Goal: Task Accomplishment & Management: Manage account settings

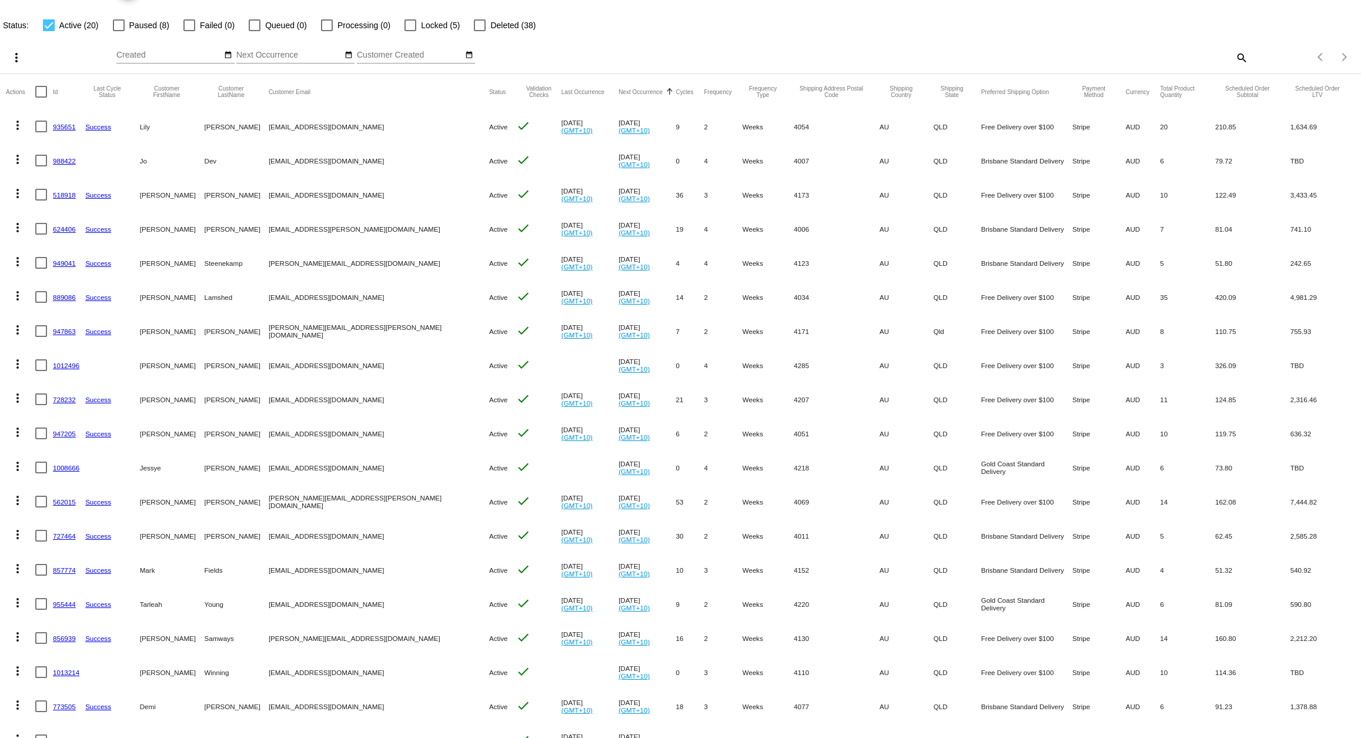
scroll to position [46, 0]
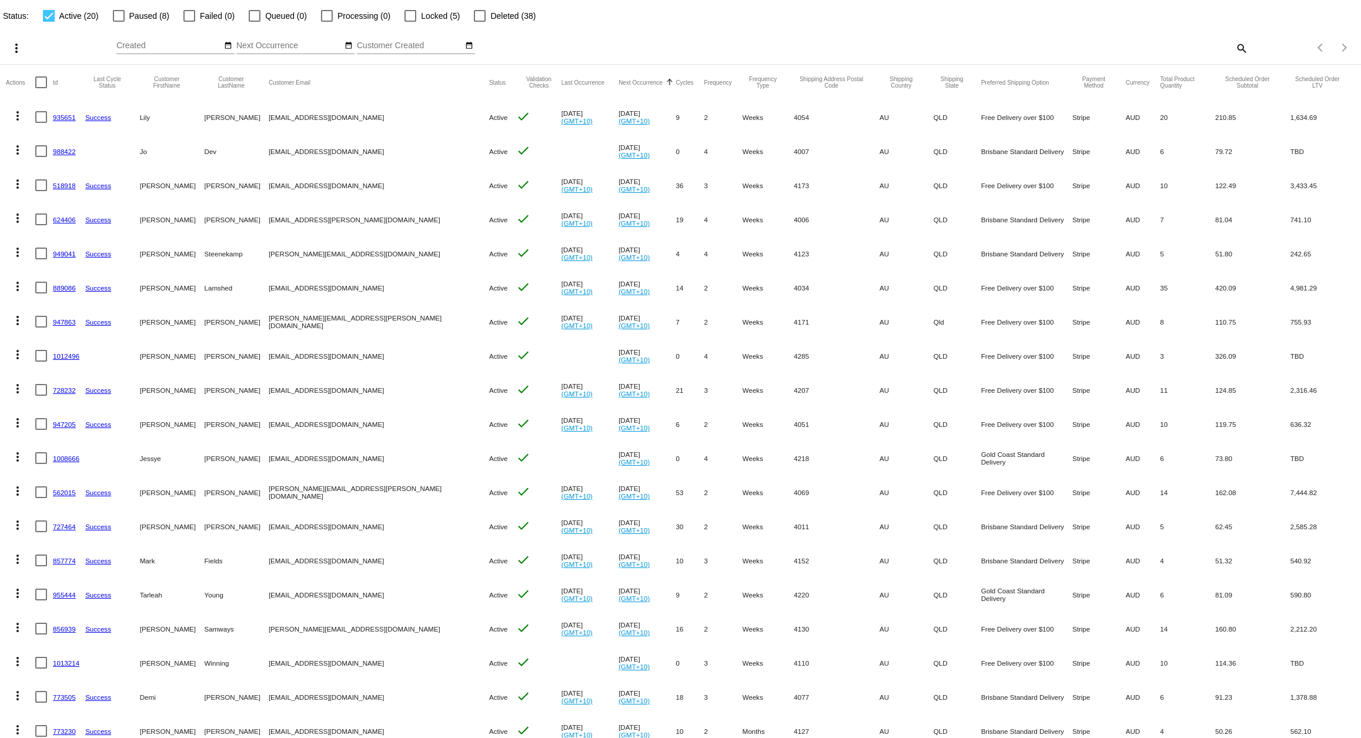
click at [58, 219] on link "624406" at bounding box center [64, 220] width 23 height 8
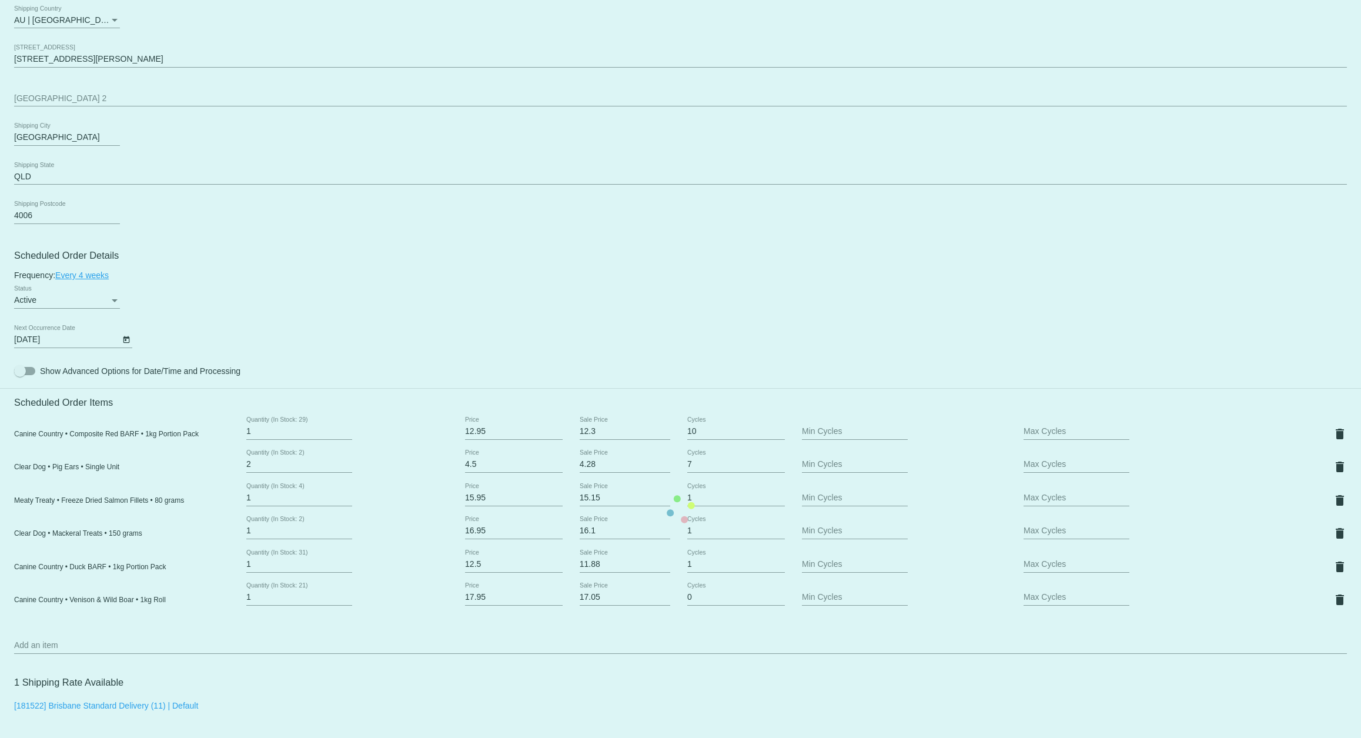
scroll to position [635, 0]
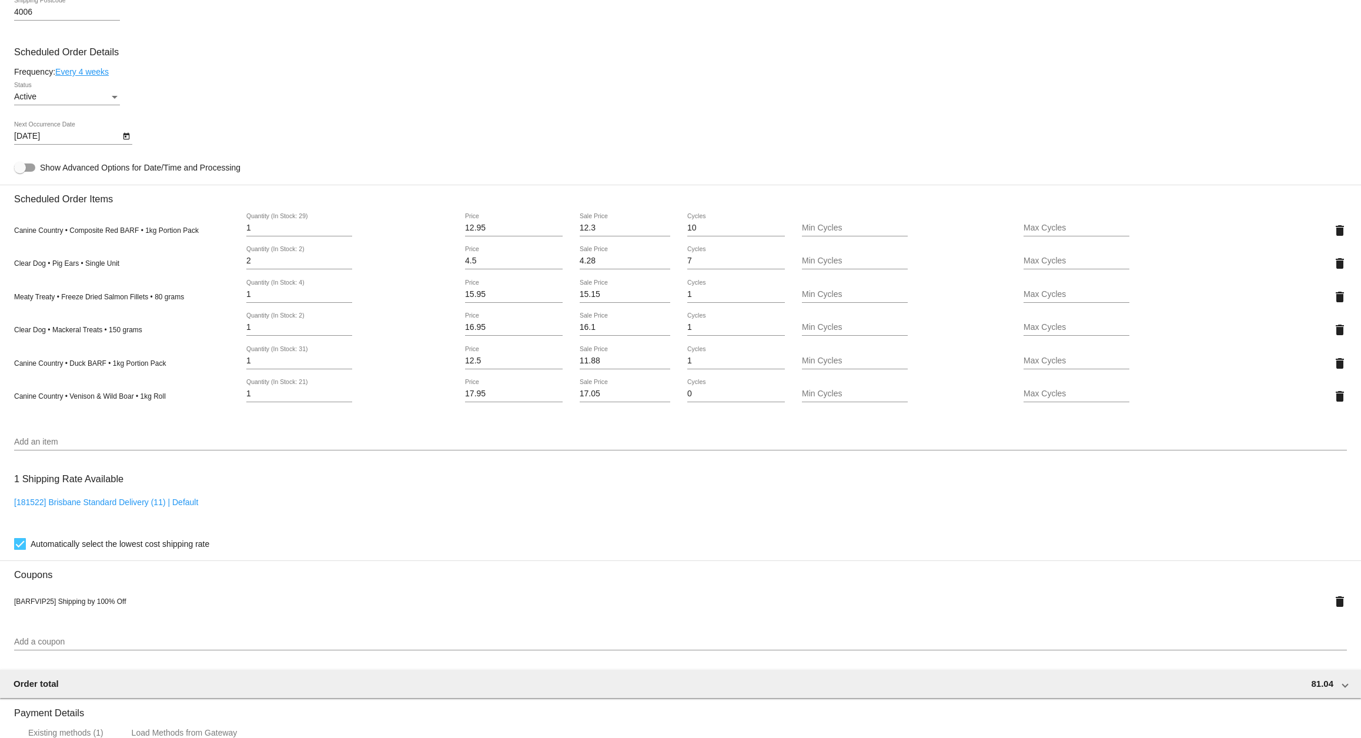
click at [126, 143] on icon "Open calendar" at bounding box center [126, 136] width 8 height 14
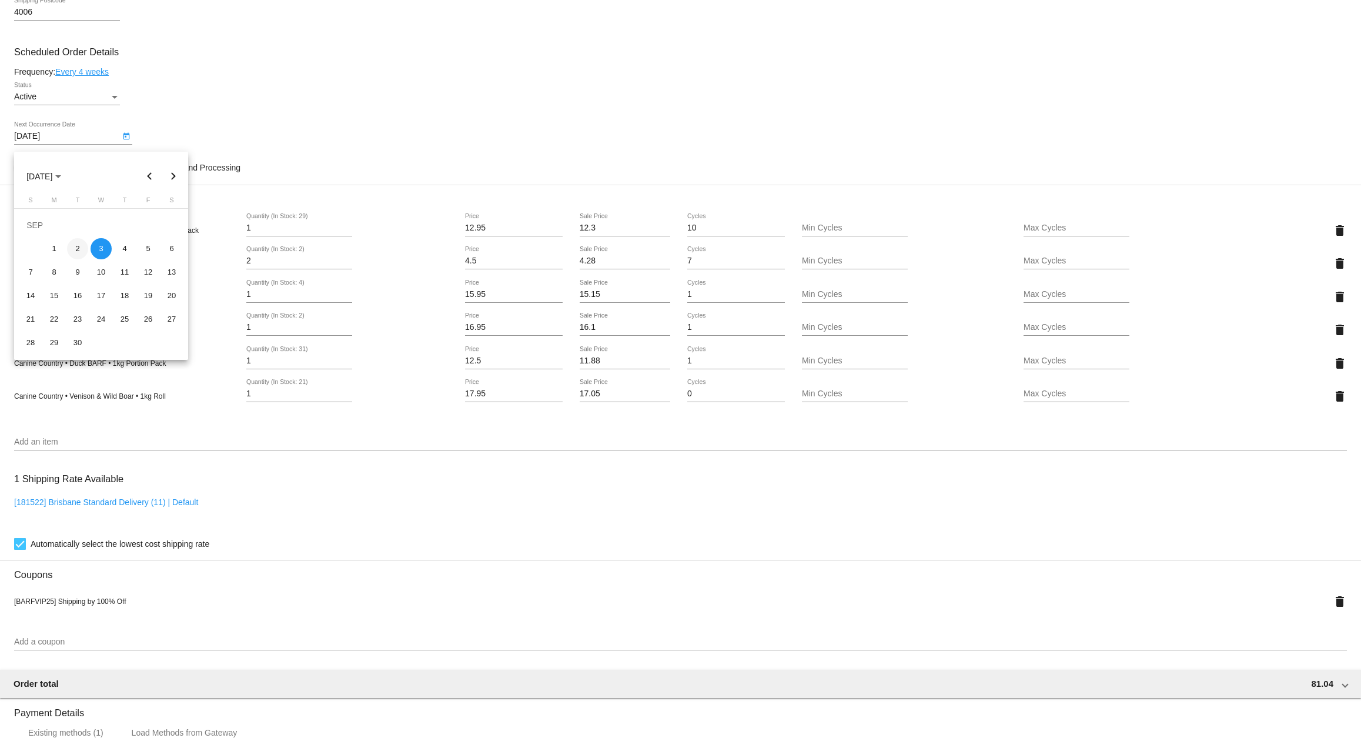
click at [76, 249] on div "2" at bounding box center [77, 248] width 21 height 21
type input "[DATE]"
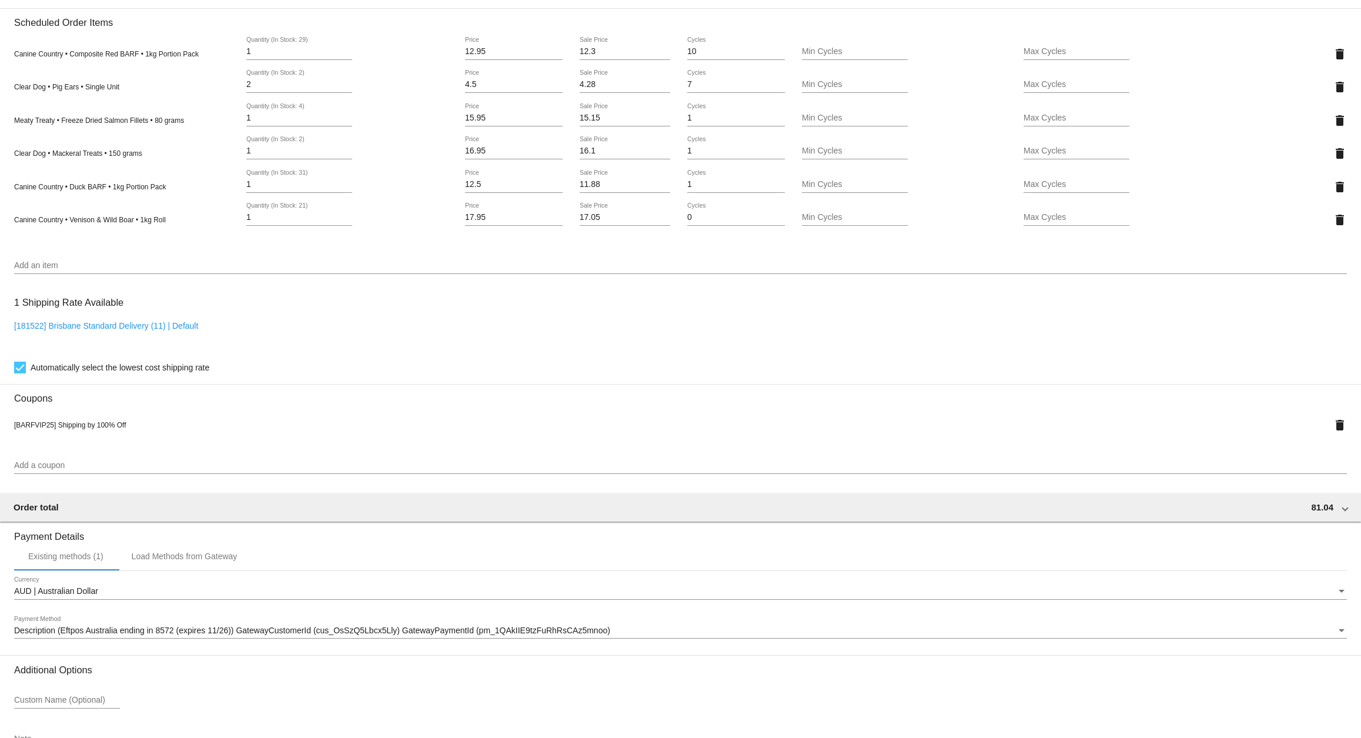
scroll to position [906, 0]
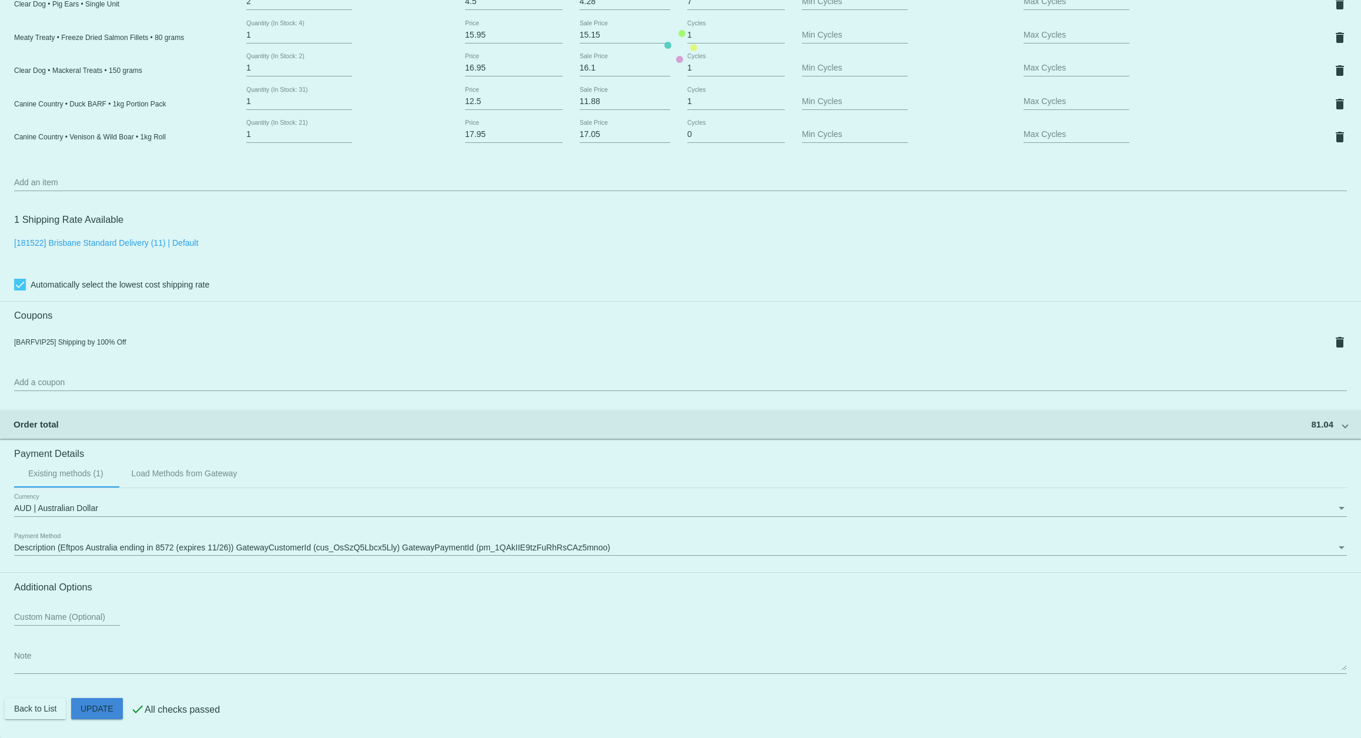
click at [101, 708] on mat-card "Customer 3811986: [PERSON_NAME] [PERSON_NAME][EMAIL_ADDRESS][PERSON_NAME][DOMAI…" at bounding box center [680, 46] width 1361 height 1383
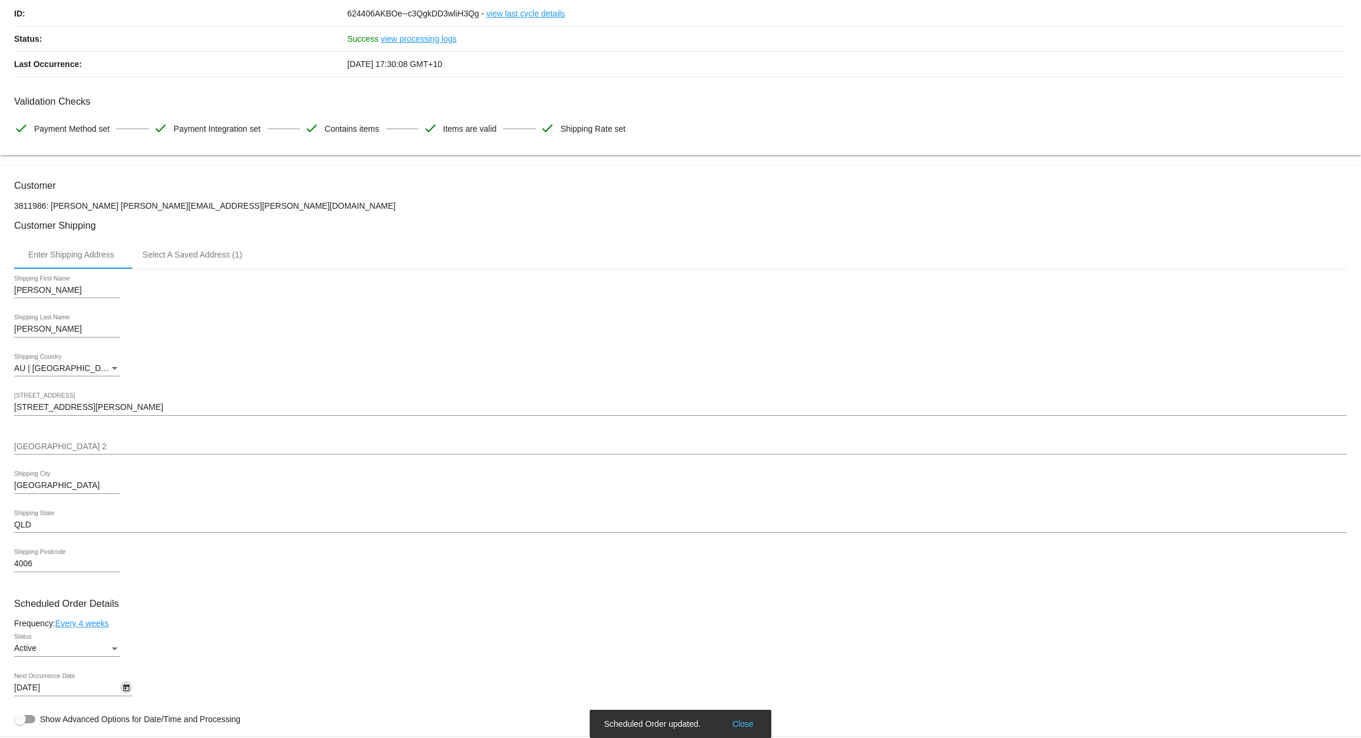
scroll to position [0, 0]
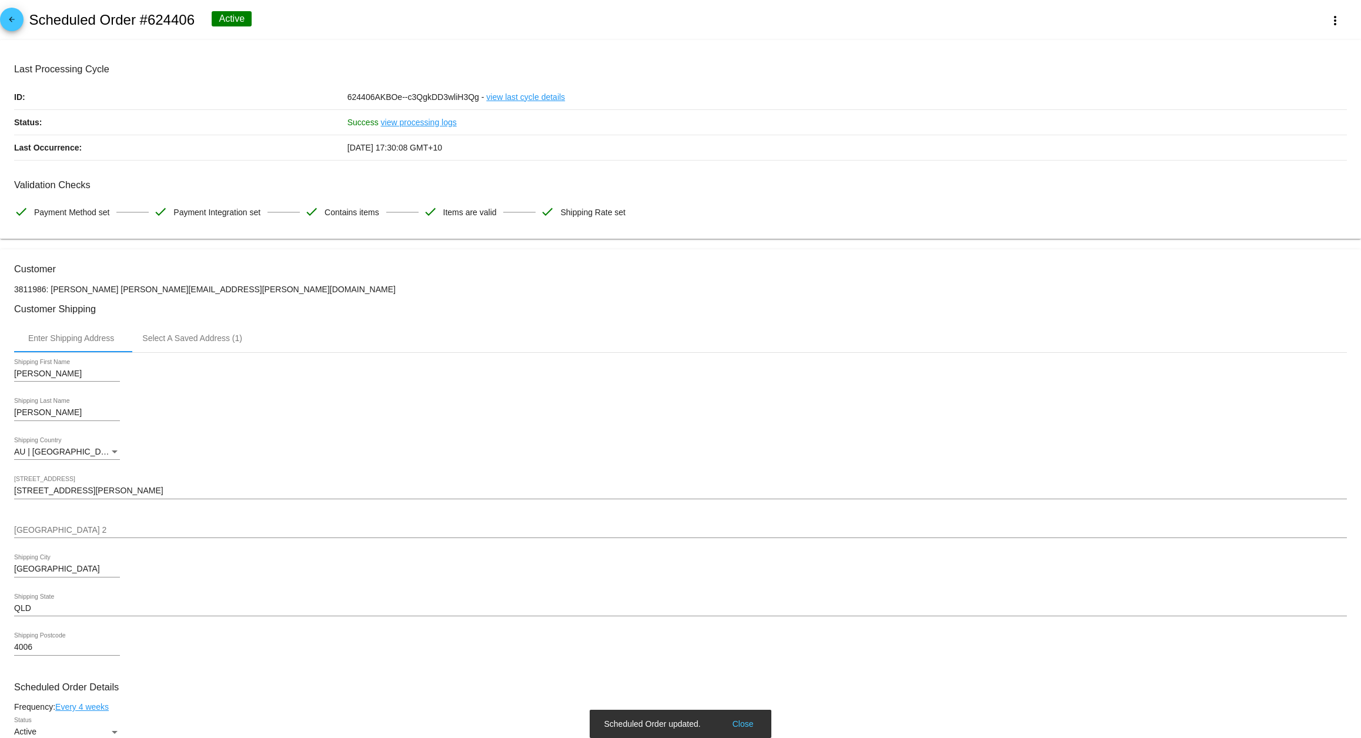
click at [16, 15] on mat-icon "arrow_back" at bounding box center [12, 22] width 14 height 14
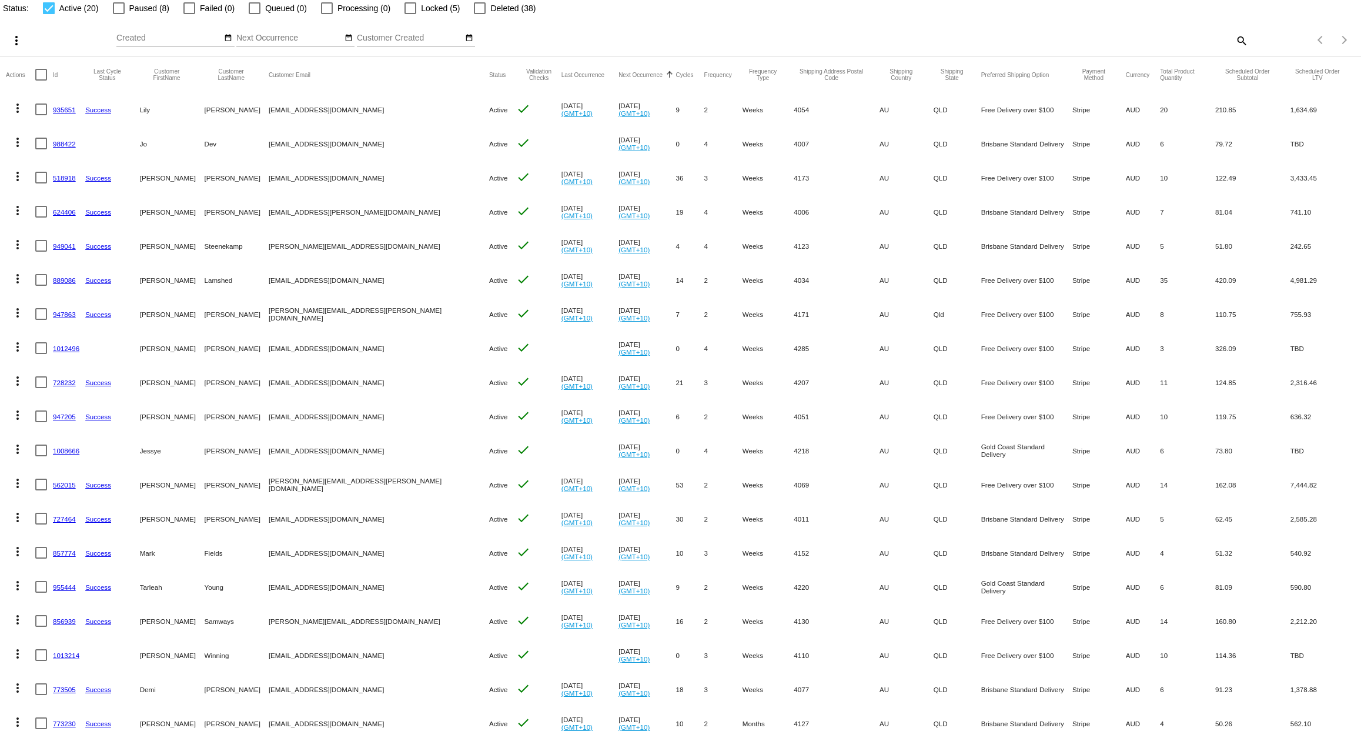
scroll to position [69, 0]
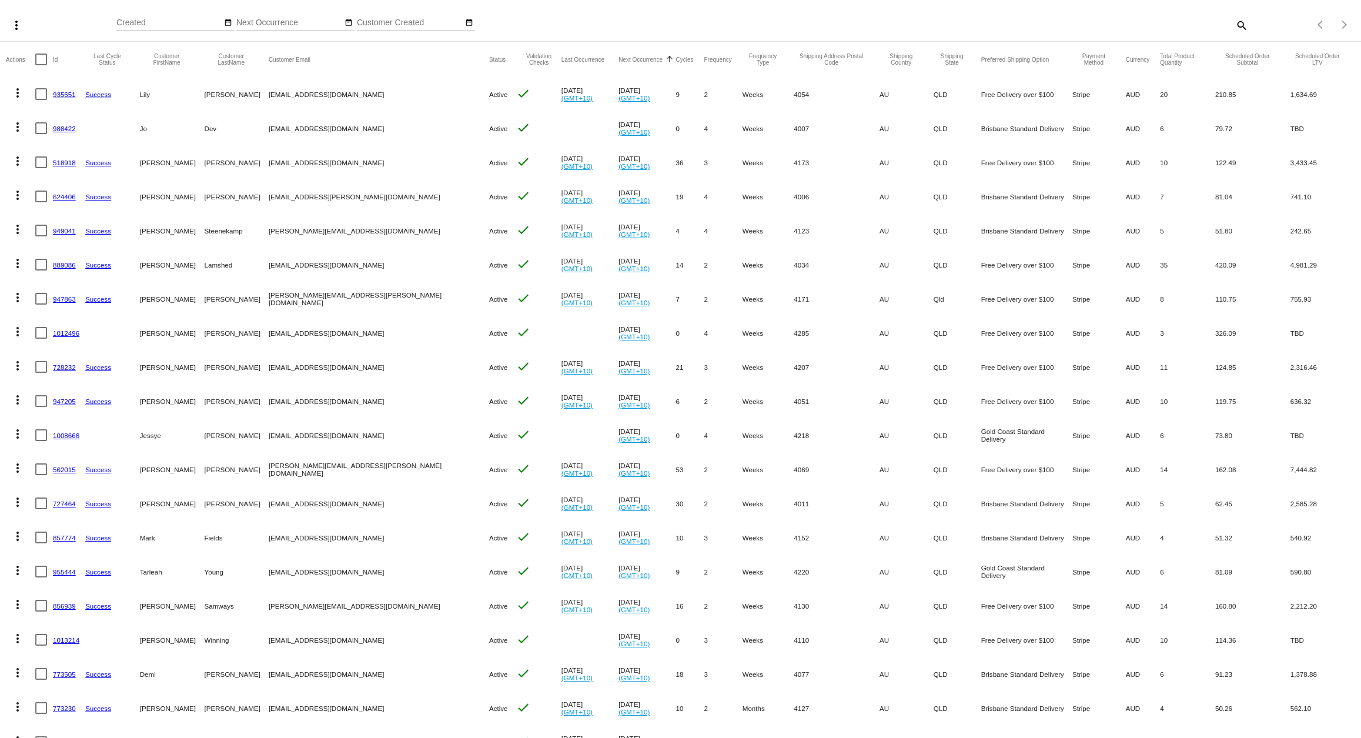
click at [60, 198] on link "624406" at bounding box center [64, 197] width 23 height 8
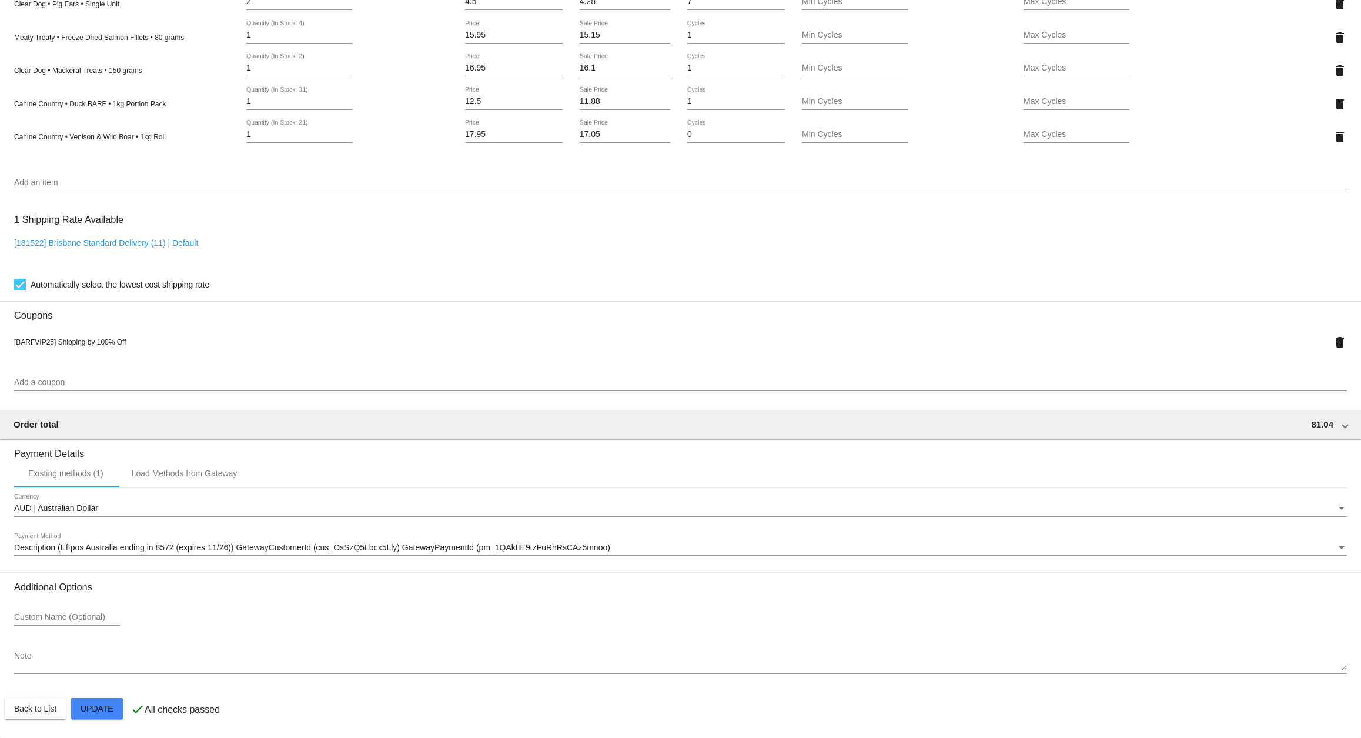
scroll to position [742, 0]
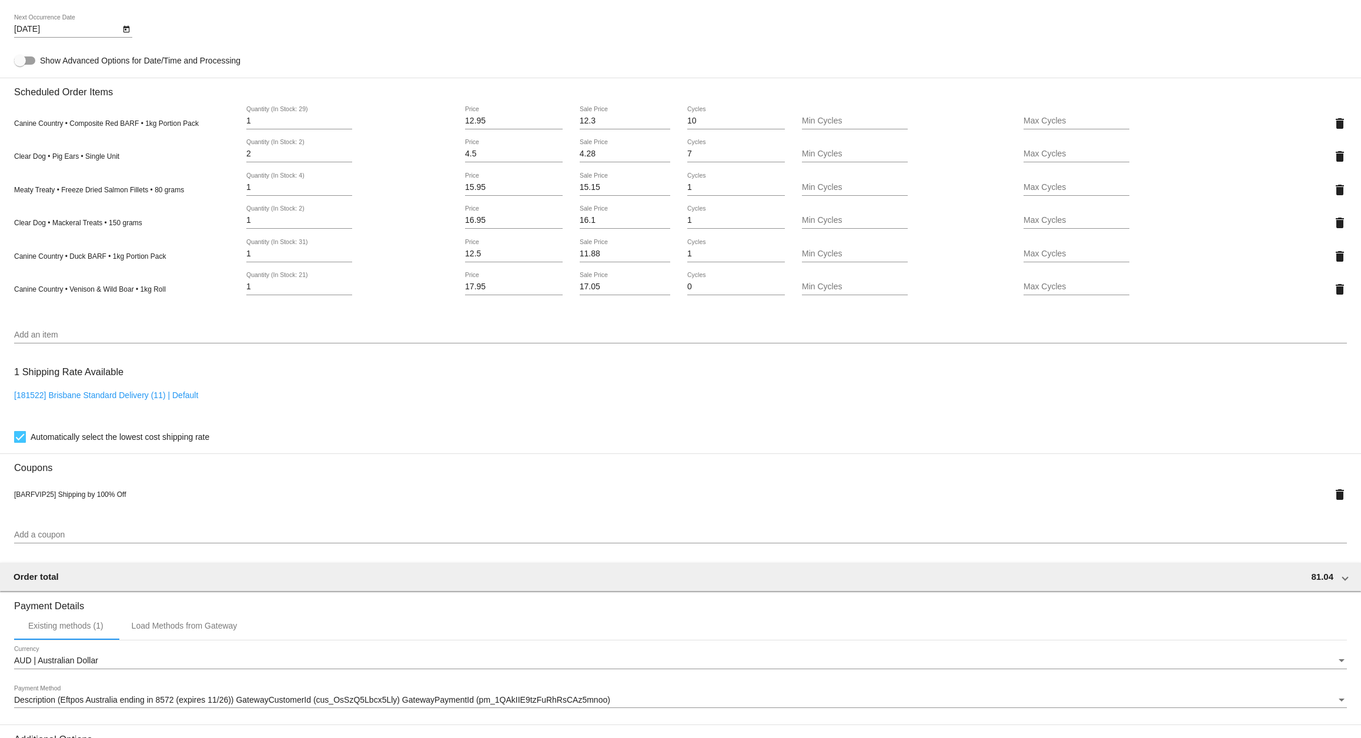
click at [129, 35] on icon "Open calendar" at bounding box center [126, 29] width 8 height 14
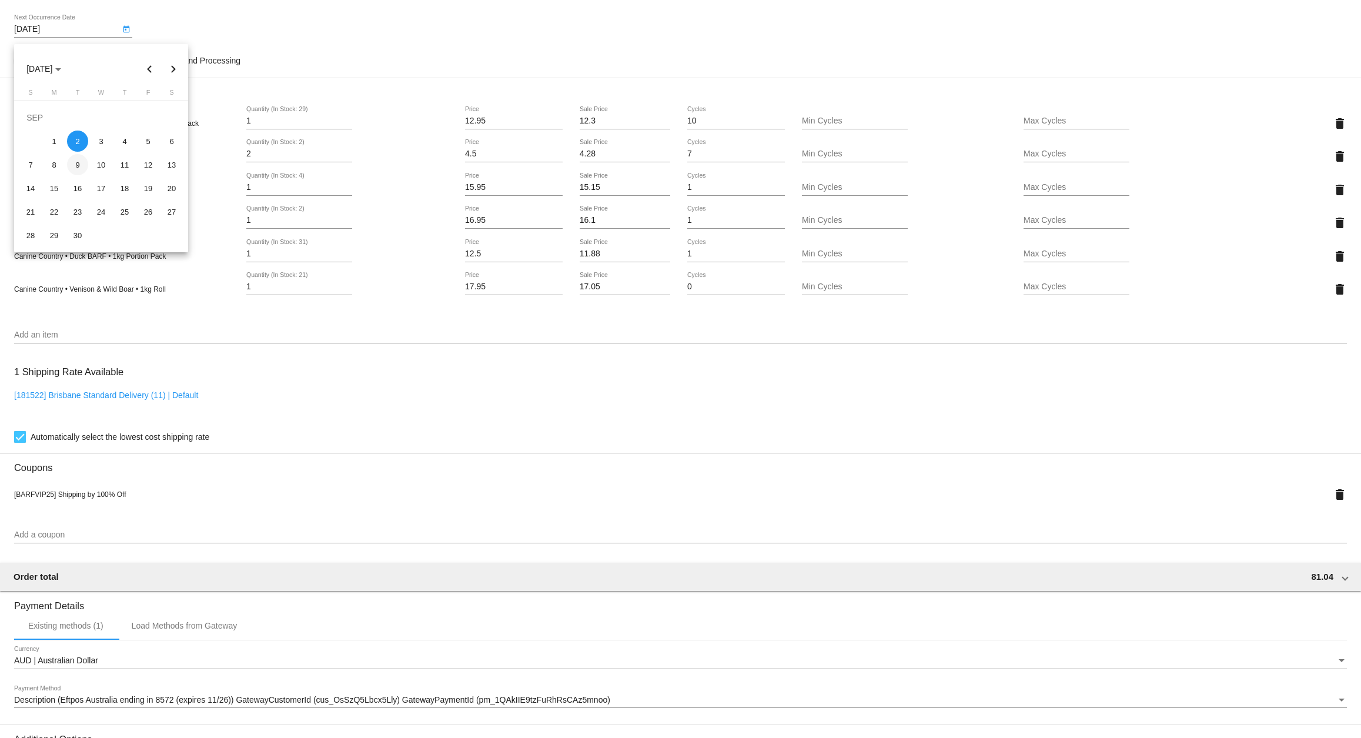
click at [82, 163] on div "9" at bounding box center [77, 164] width 21 height 21
type input "[DATE]"
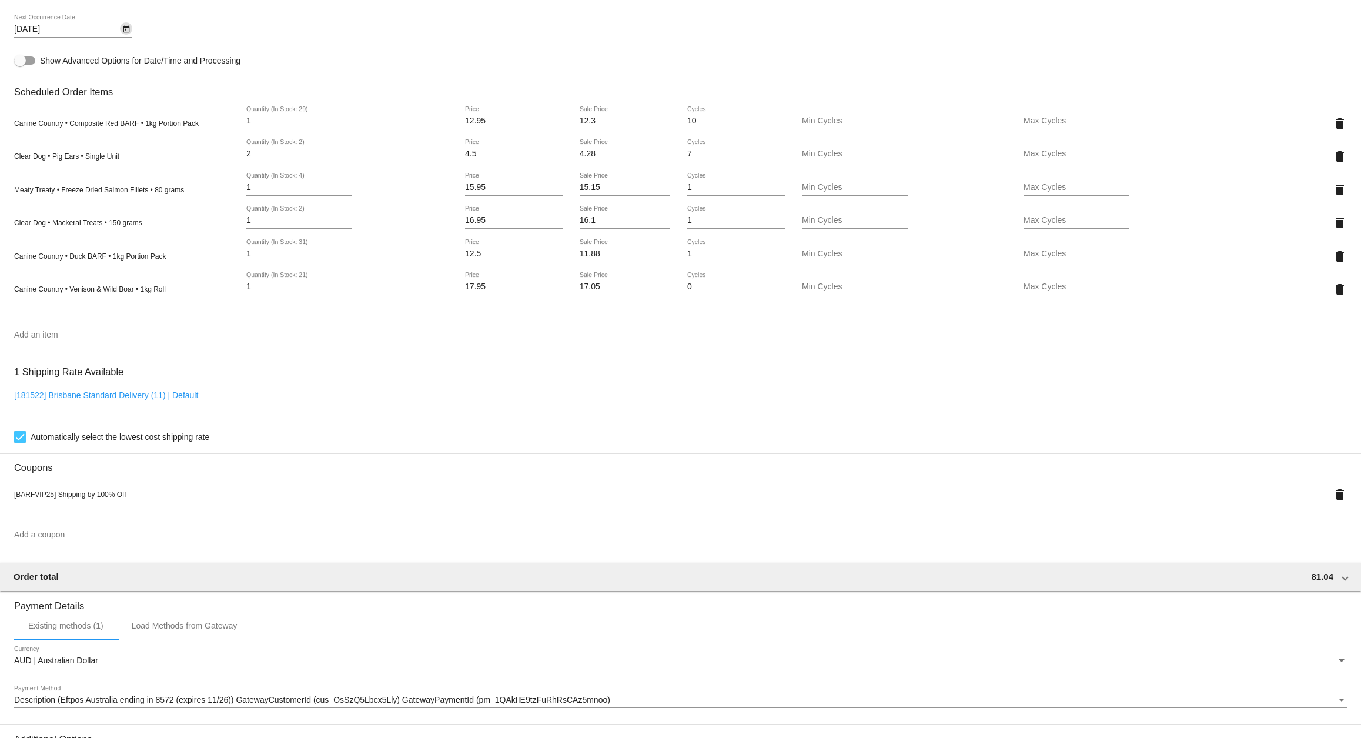
scroll to position [906, 0]
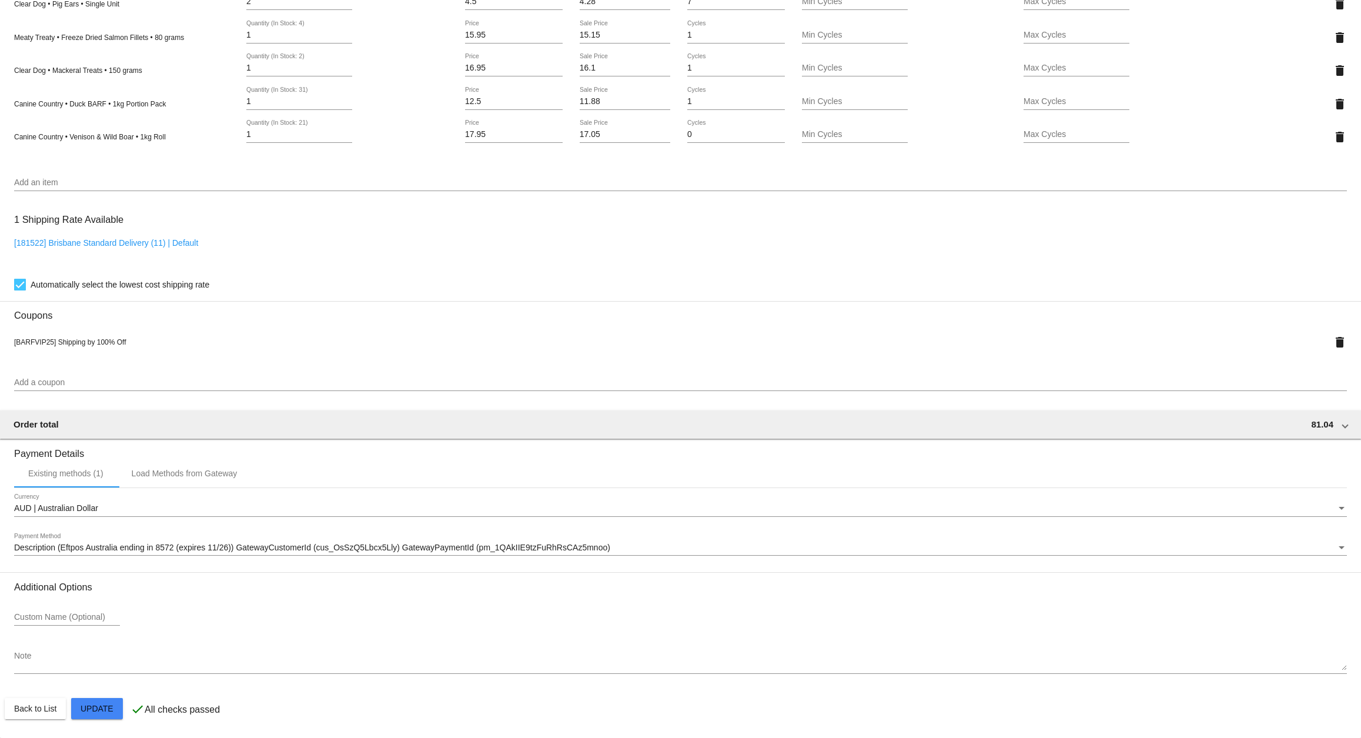
click at [84, 704] on mat-card "Customer 3811986: [PERSON_NAME] [PERSON_NAME][EMAIL_ADDRESS][PERSON_NAME][DOMAI…" at bounding box center [680, 46] width 1361 height 1383
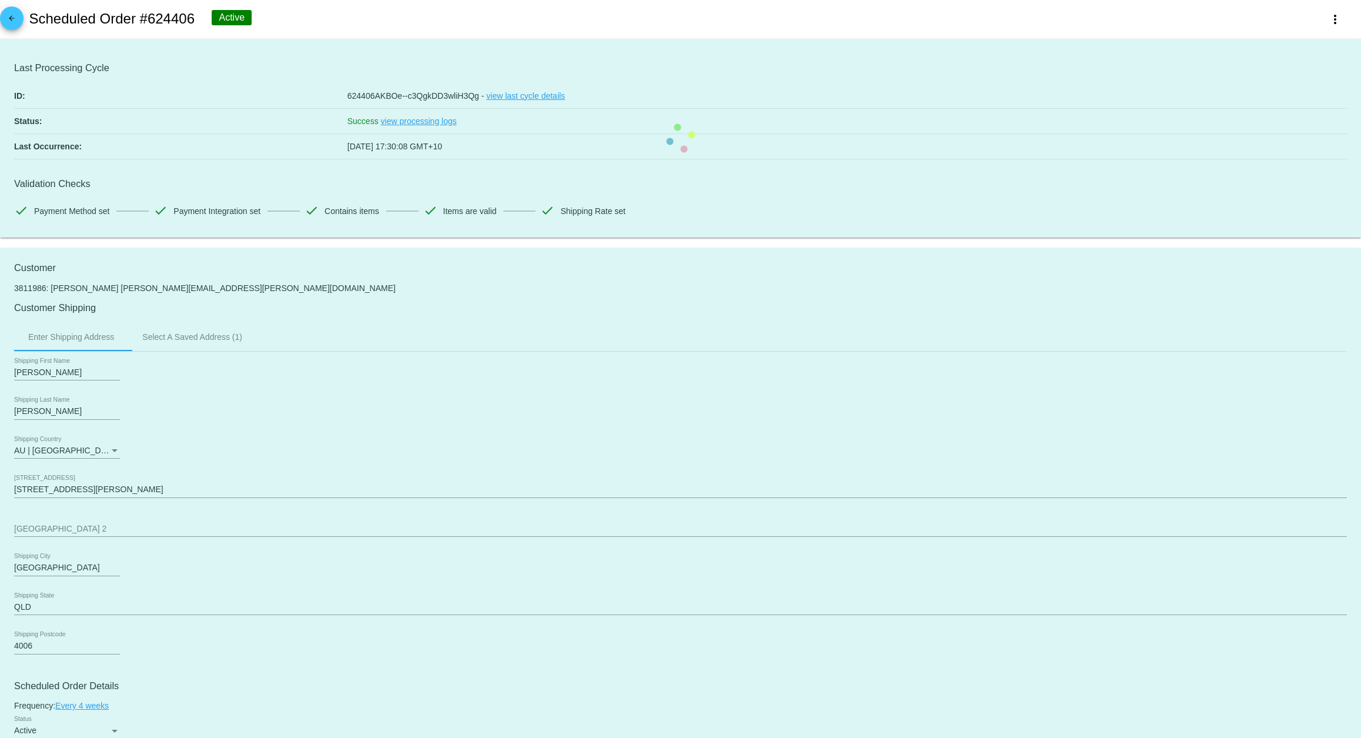
scroll to position [0, 0]
